Goal: Transaction & Acquisition: Book appointment/travel/reservation

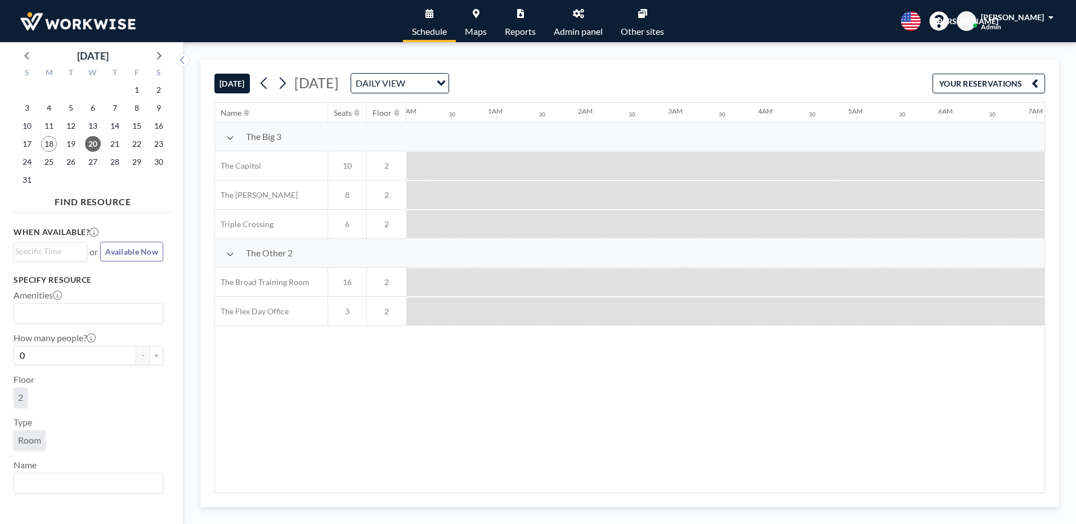
scroll to position [0, 675]
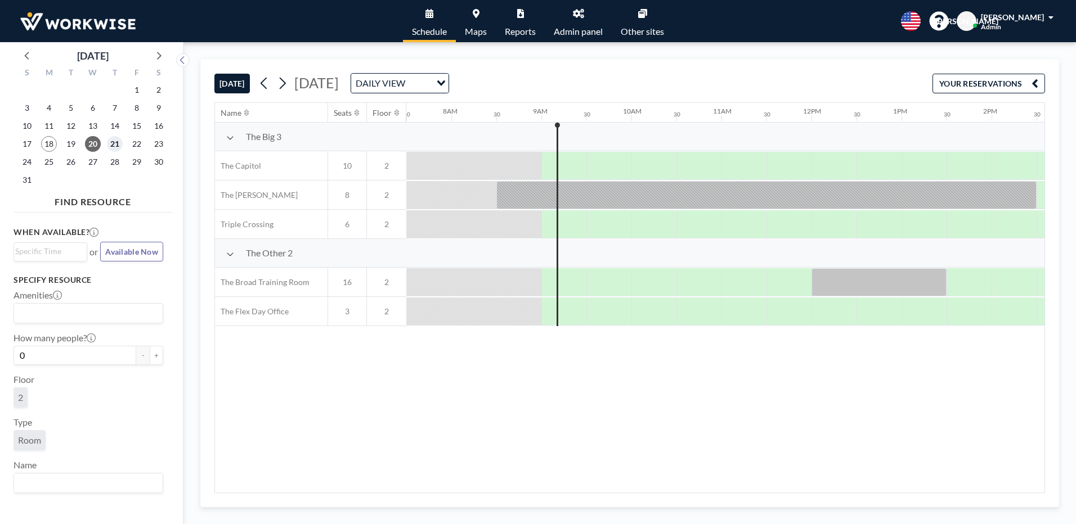
click at [109, 142] on span "21" at bounding box center [115, 144] width 16 height 16
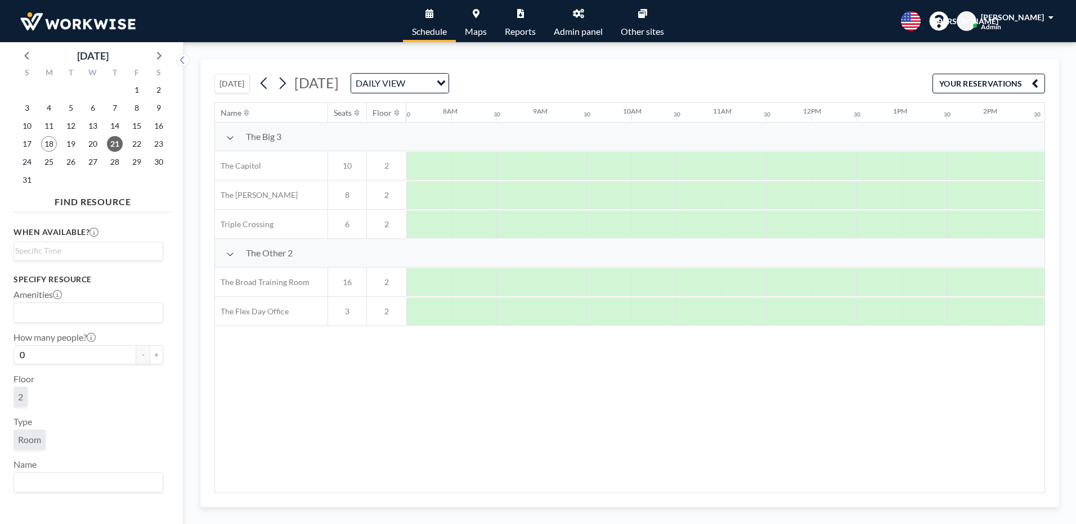
drag, startPoint x: 598, startPoint y: 487, endPoint x: 817, endPoint y: 524, distance: 222.6
click at [817, 524] on html "Schedule Maps Reports Admin panel Other sites English Polski 日本語 Española [PERS…" at bounding box center [538, 262] width 1076 height 524
drag, startPoint x: 553, startPoint y: 487, endPoint x: 761, endPoint y: 494, distance: 207.7
click at [761, 494] on div "[DATE] [DATE] DAILY VIEW Loading... YOUR RESERVATIONS Name Seats Floor 12AM 30 …" at bounding box center [629, 283] width 858 height 448
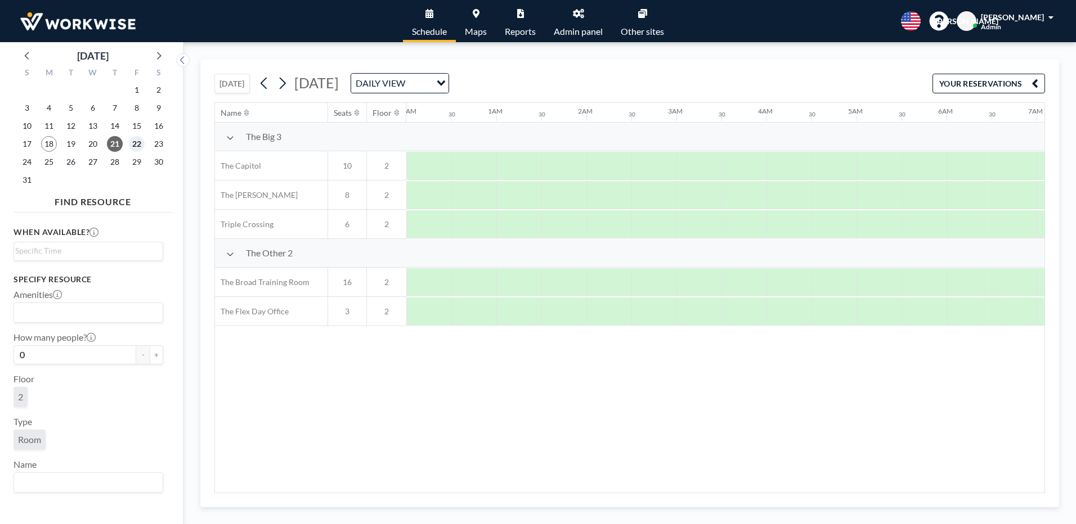
click at [133, 145] on span "22" at bounding box center [137, 144] width 16 height 16
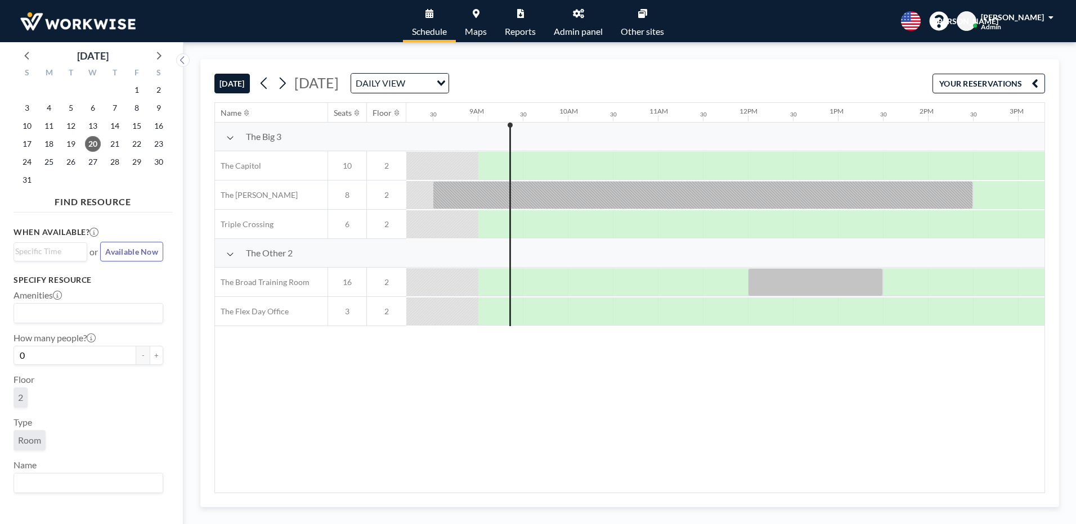
scroll to position [0, 765]
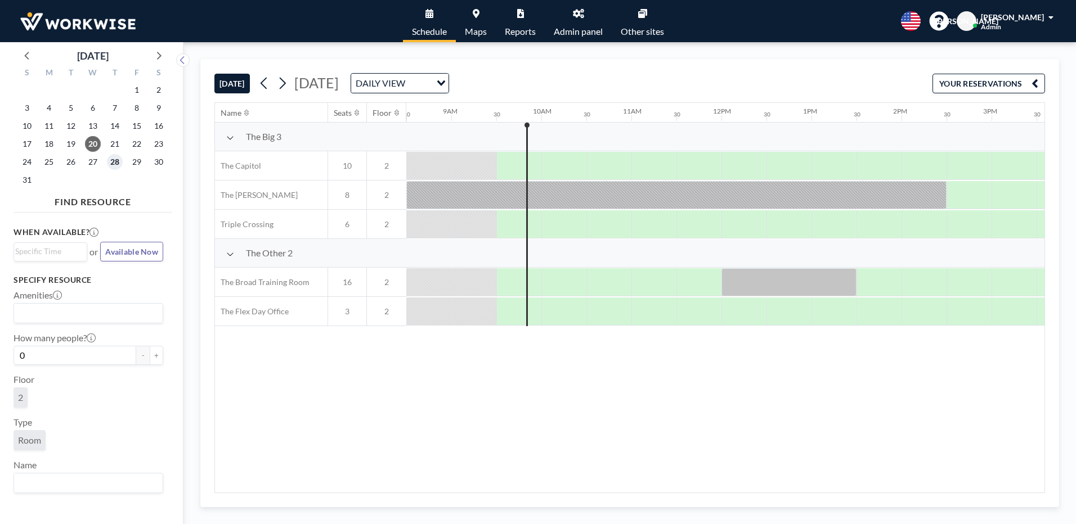
click at [118, 163] on span "28" at bounding box center [115, 162] width 16 height 16
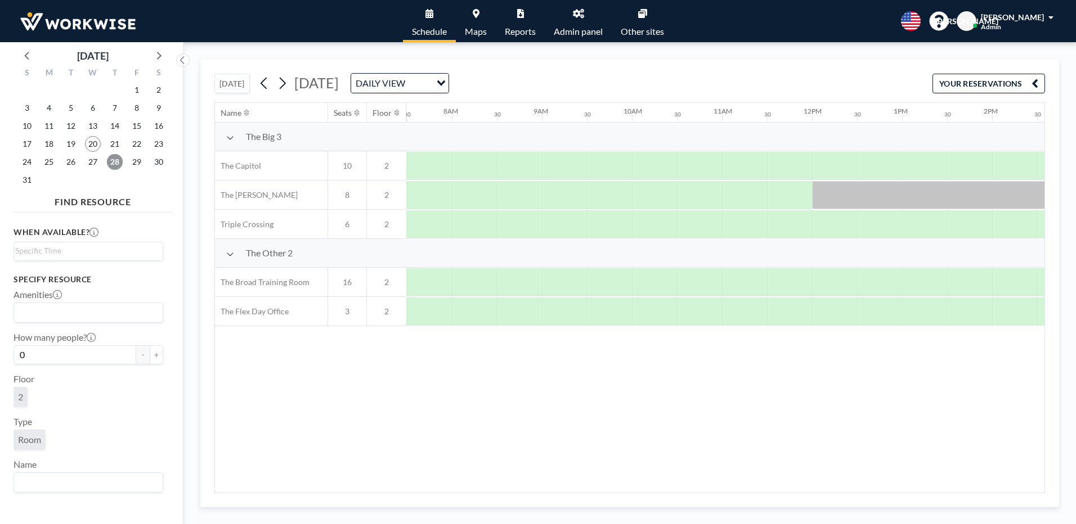
scroll to position [0, 675]
click at [644, 228] on div at bounding box center [653, 224] width 45 height 28
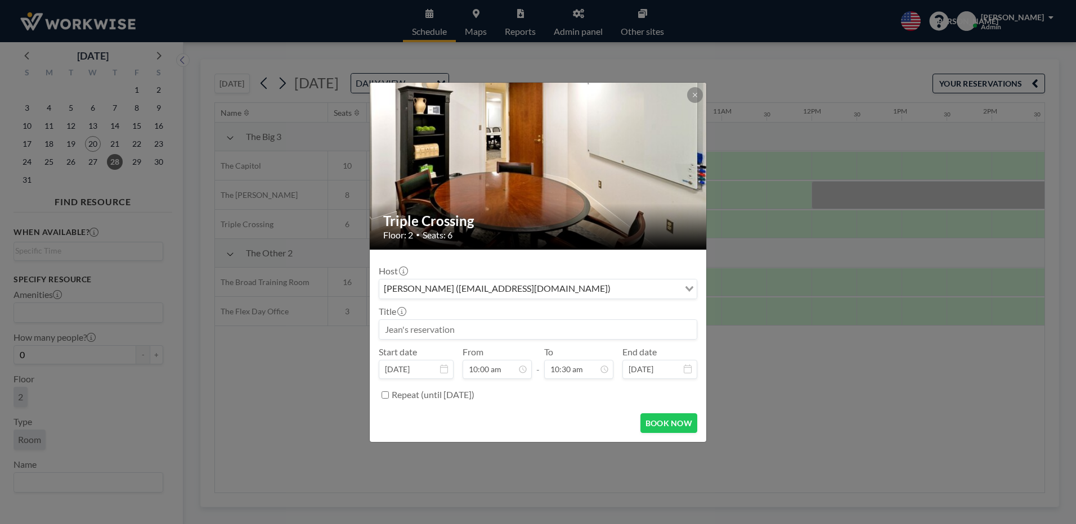
click at [629, 287] on input "Search for option" at bounding box center [646, 289] width 64 height 15
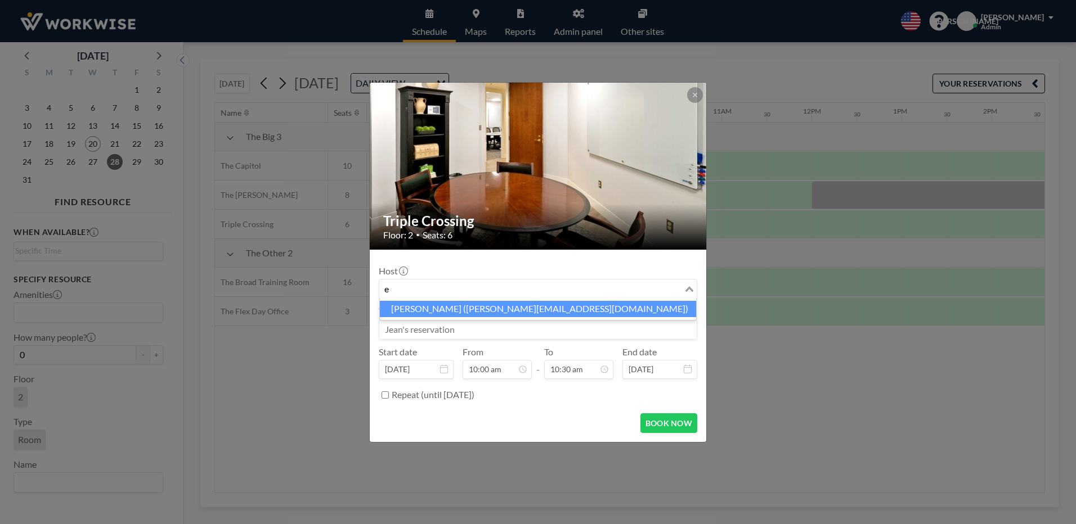
type input "e"
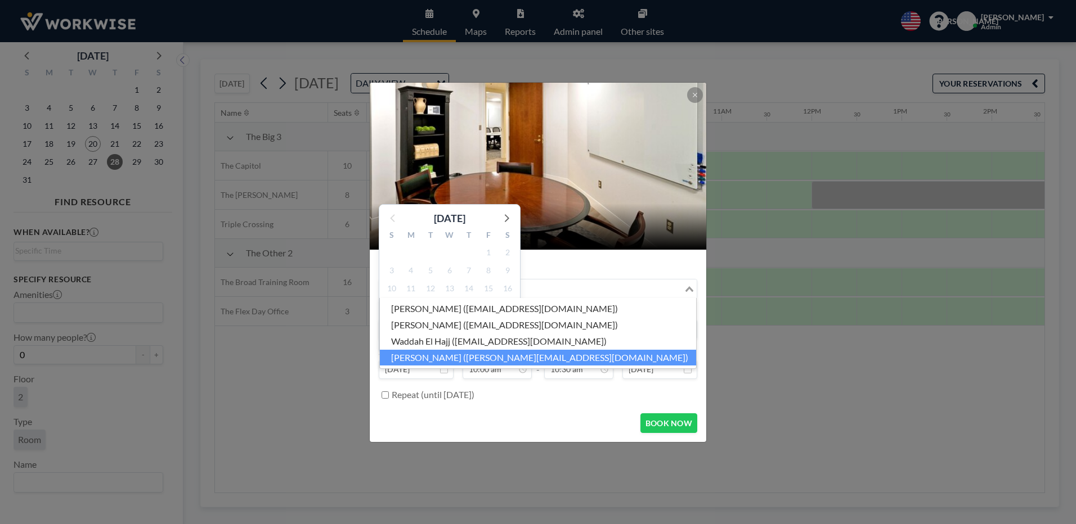
scroll to position [401, 0]
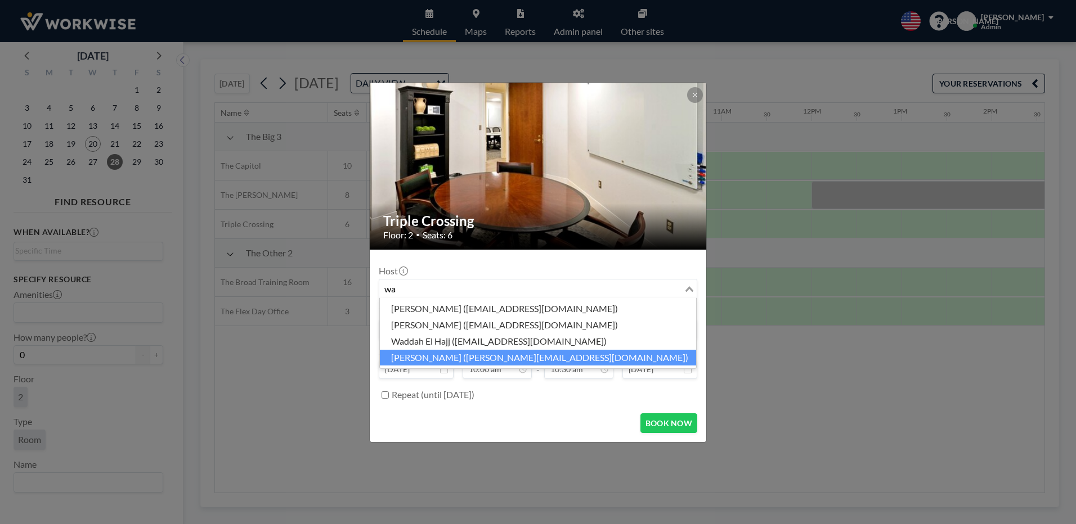
click at [401, 358] on li "Wayne Bullis (wayne@richbizbrokers.com)" at bounding box center [538, 358] width 316 height 16
type input "wa"
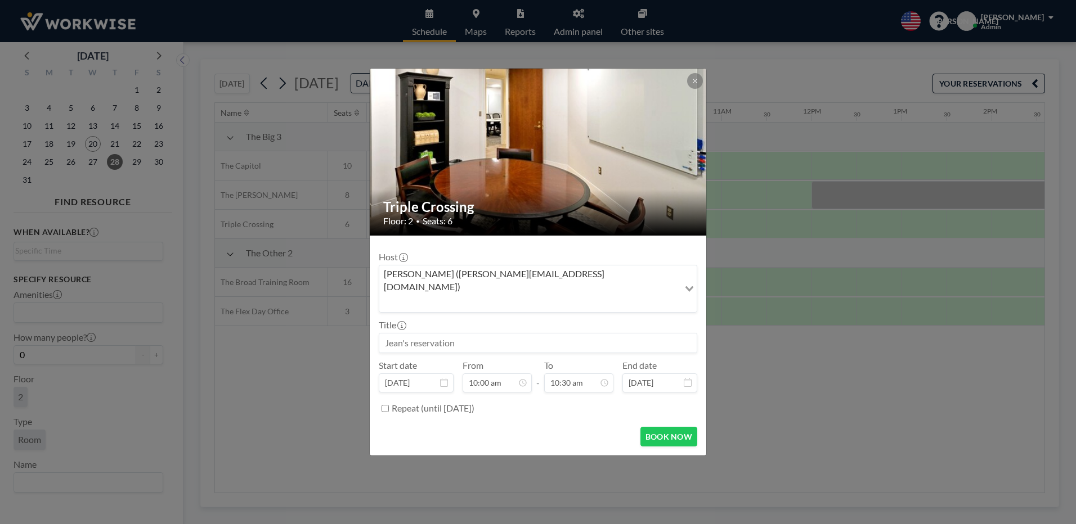
click at [419, 334] on input at bounding box center [537, 343] width 317 height 19
type input "a"
type input "w"
type input "Wayne's reservation"
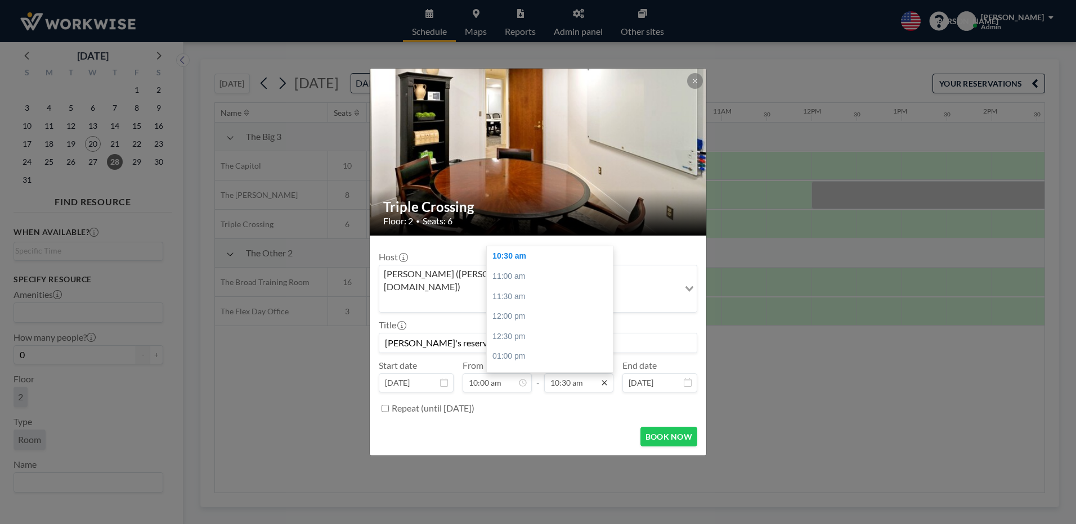
click at [608, 379] on icon at bounding box center [604, 383] width 9 height 9
click at [512, 267] on div "11:00 am" at bounding box center [553, 277] width 132 height 20
type input "11:00 am"
click at [654, 427] on button "BOOK NOW" at bounding box center [668, 437] width 57 height 20
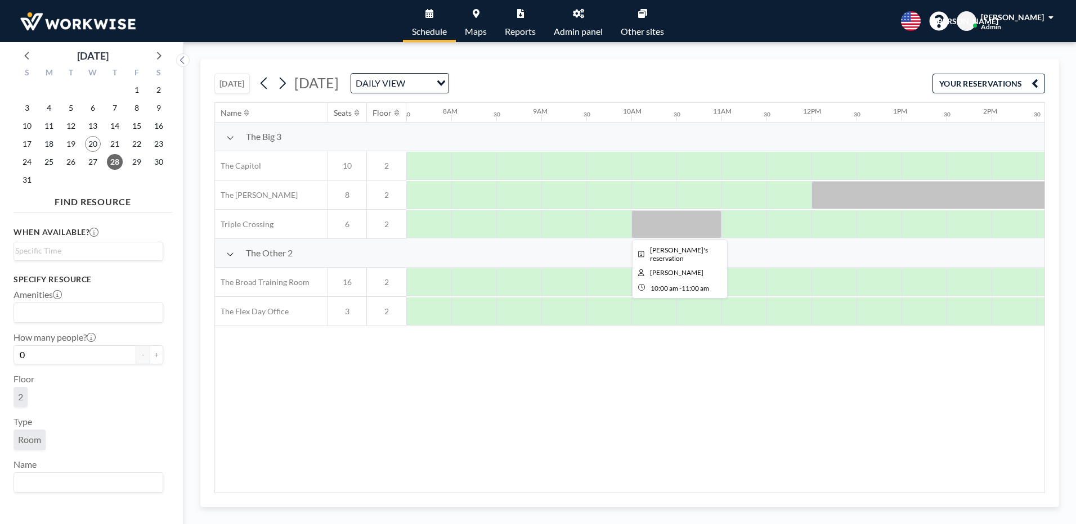
click at [669, 218] on div at bounding box center [676, 224] width 90 height 28
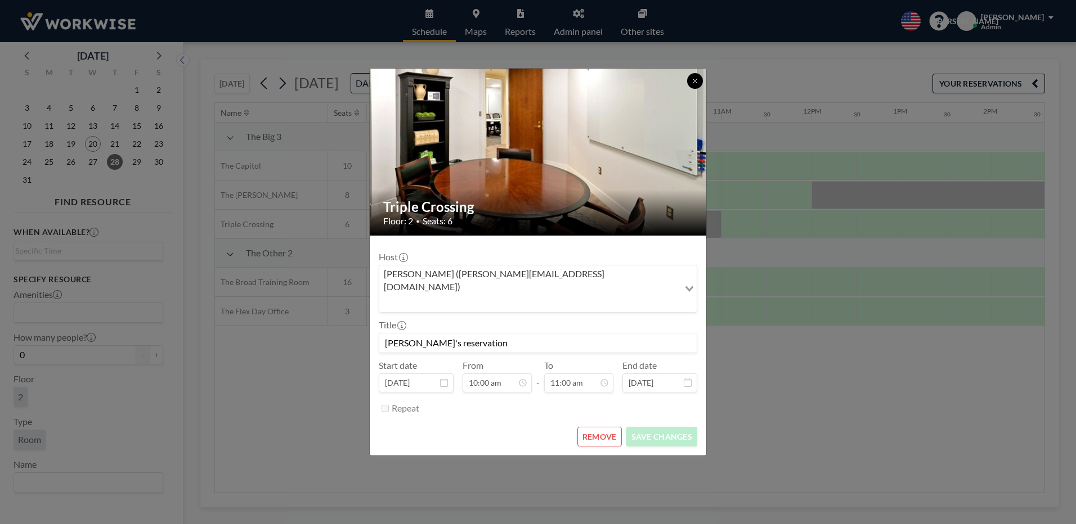
click at [693, 89] on button at bounding box center [695, 81] width 16 height 16
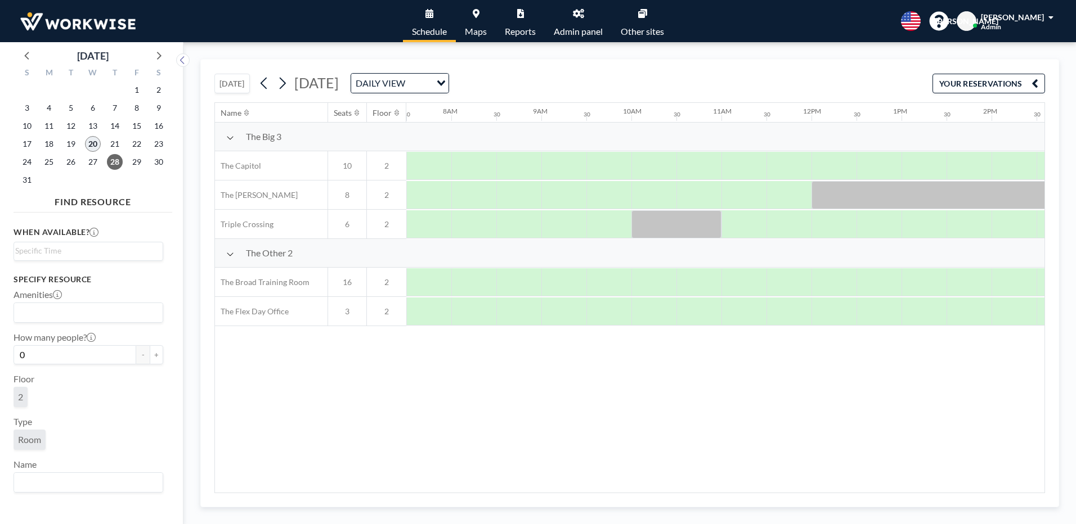
click at [94, 145] on span "20" at bounding box center [93, 144] width 16 height 16
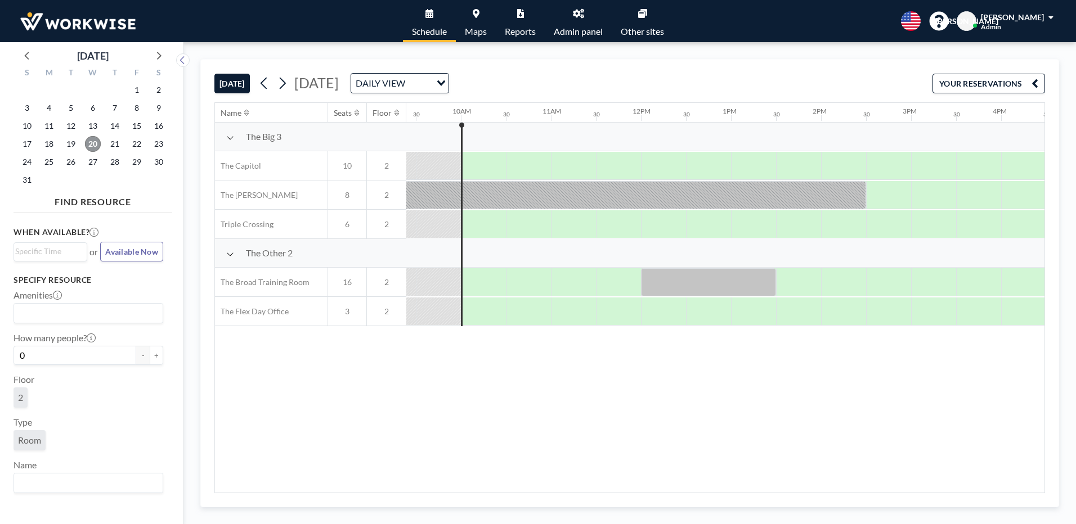
scroll to position [0, 855]
